Goal: Task Accomplishment & Management: Complete application form

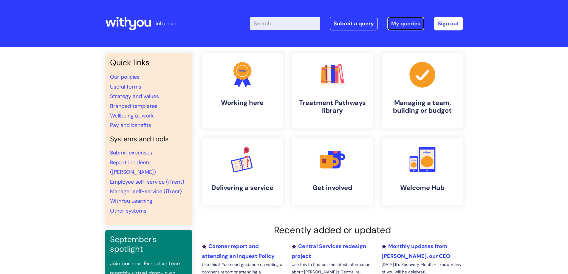
click at [409, 25] on link "My queries" at bounding box center [405, 24] width 37 height 14
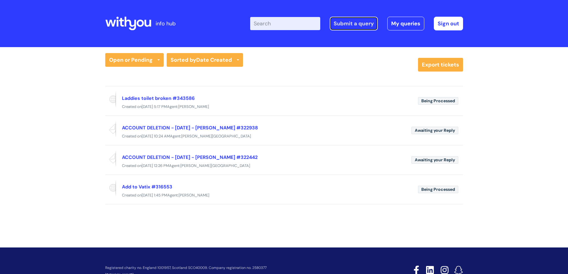
click at [354, 21] on link "Submit a query" at bounding box center [354, 24] width 48 height 14
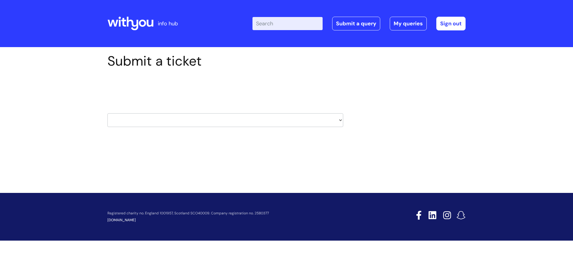
click at [274, 120] on select "HR / People IT and Support Clinical Drug Alerts Finance Accounts Data Support T…" at bounding box center [225, 120] width 236 height 14
select select "it_and_support"
click at [107, 113] on select "HR / People IT and Support Clinical Drug Alerts Finance Accounts Data Support T…" at bounding box center [225, 120] width 236 height 14
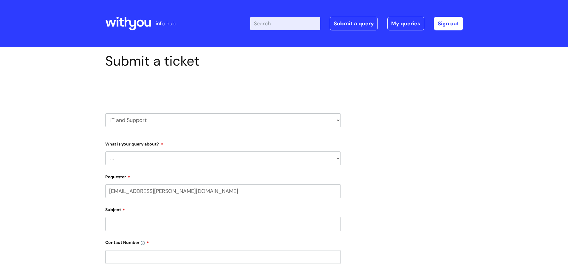
click at [165, 157] on select "... Mobile Phone Reset & MFA Accounts, Starters and Leavers IT Hardware issue I…" at bounding box center [223, 158] width 236 height 14
select select "System/software"
click at [105, 151] on select "... Mobile Phone Reset & MFA Accounts, Starters and Leavers IT Hardware issue I…" at bounding box center [223, 158] width 236 height 14
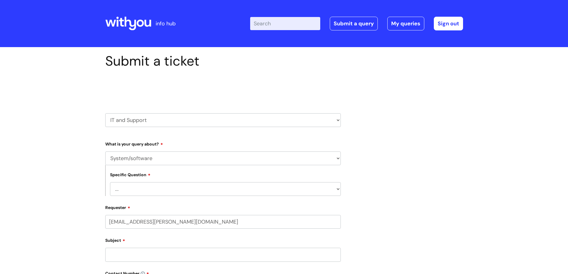
click at [158, 191] on select "... Halo PCMIS Iaptus NHS Email CJSM Email Mitel Another System Google (Workspa…" at bounding box center [225, 189] width 231 height 14
select select "I like to request software"
click at [110, 182] on select "... Halo PCMIS Iaptus NHS Email CJSM Email Mitel Another System Google (Workspa…" at bounding box center [225, 189] width 231 height 14
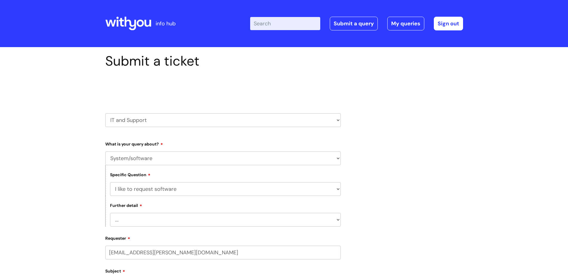
click at [162, 220] on select "... Dragon/Simply Speaking/ClaroRead Adobe Acrobat Adobe Creative Cloud Raiser'…" at bounding box center [225, 220] width 231 height 14
drag, startPoint x: 246, startPoint y: 74, endPoint x: 246, endPoint y: 82, distance: 8.1
click at [246, 78] on div "Select issue type HR / People IT and Support Clinical Drug Alerts Finance Accou…" at bounding box center [223, 105] width 236 height 62
click at [202, 119] on select "HR / People IT and Support Clinical Drug Alerts Finance Accounts Data Support T…" at bounding box center [223, 120] width 236 height 14
click at [105, 113] on select "HR / People IT and Support Clinical Drug Alerts Finance Accounts Data Support T…" at bounding box center [223, 120] width 236 height 14
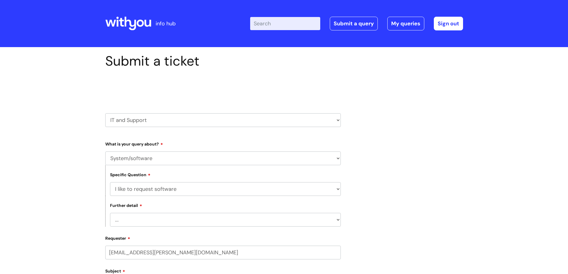
click at [189, 190] on select "... Halo PCMIS Iaptus NHS Email CJSM Email Mitel Another System Google (Workspa…" at bounding box center [225, 189] width 231 height 14
click at [110, 182] on select "... Halo PCMIS Iaptus NHS Email CJSM Email Mitel Another System Google (Workspa…" at bounding box center [225, 189] width 231 height 14
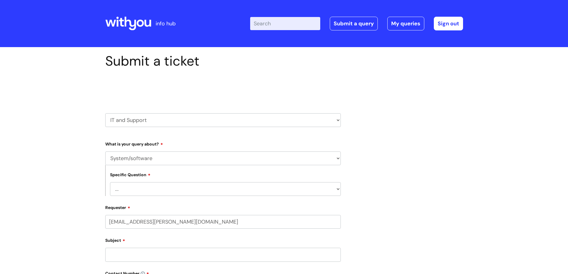
click at [168, 184] on select "... Halo PCMIS Iaptus NHS Email CJSM Email Mitel Another System Google (Workspa…" at bounding box center [225, 189] width 231 height 14
select select "Google (Workspace)"
click at [110, 182] on select "... Halo PCMIS Iaptus NHS Email CJSM Email Mitel Another System Google (Workspa…" at bounding box center [225, 189] width 231 height 14
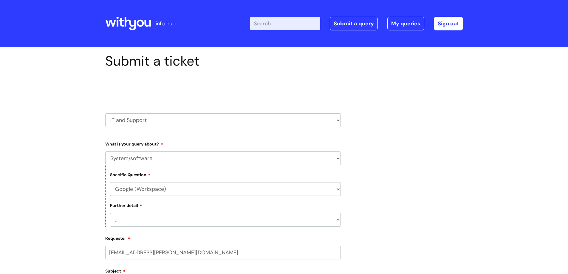
click at [168, 215] on select "... I’d like to add/remove user(s) to a shared email inbox I’d like to add/remo…" at bounding box center [225, 220] width 231 height 14
select select "Anything else"
click at [110, 213] on select "... I’d like to add/remove user(s) to a shared email inbox I’d like to add/remo…" at bounding box center [225, 220] width 231 height 14
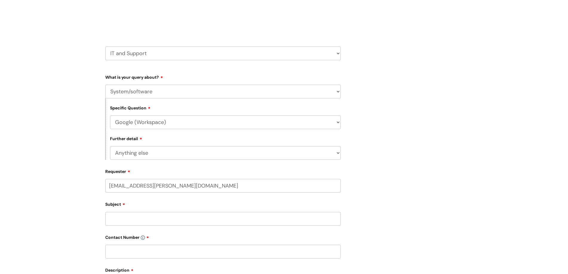
scroll to position [89, 0]
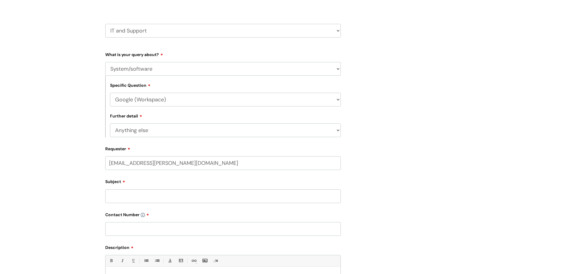
click at [165, 201] on input "Subject" at bounding box center [223, 196] width 236 height 14
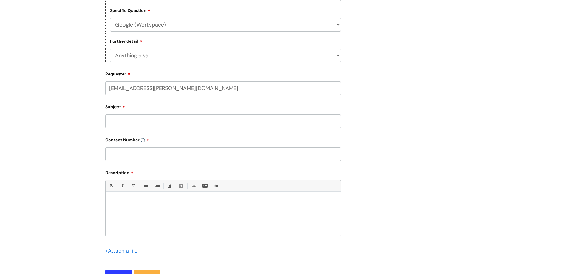
scroll to position [179, 0]
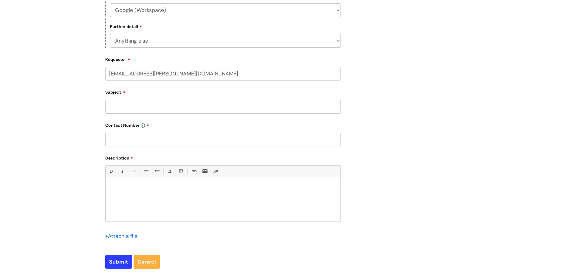
click at [132, 192] on div at bounding box center [223, 200] width 235 height 41
paste div
click at [110, 188] on p "northeastlincsadmin@wearewithyou.org.uk" at bounding box center [223, 188] width 226 height 6
click at [144, 109] on input "Subject" at bounding box center [223, 107] width 236 height 14
type input "Email account"
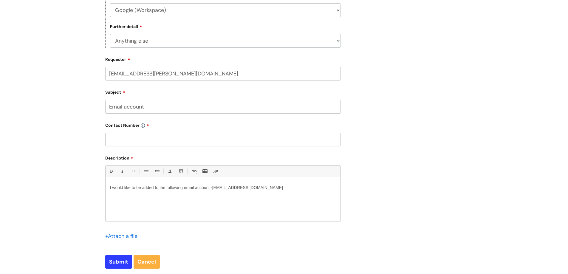
click at [137, 138] on input "text" at bounding box center [223, 140] width 236 height 14
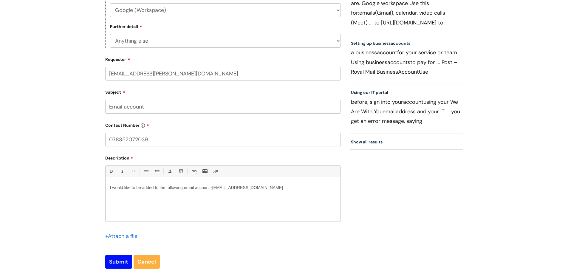
type input "078352072039"
click at [117, 262] on input "Submit" at bounding box center [118, 262] width 27 height 14
type input "Please Wait..."
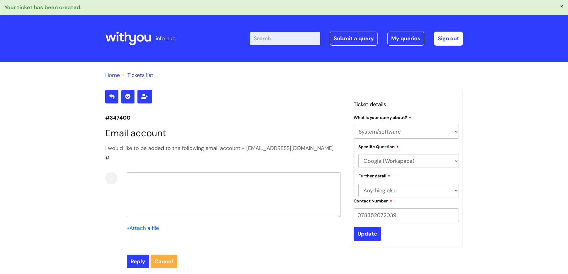
select select "System/software"
select select "Google (Workspace)"
select select "Anything else"
